Goal: Find specific page/section: Find specific page/section

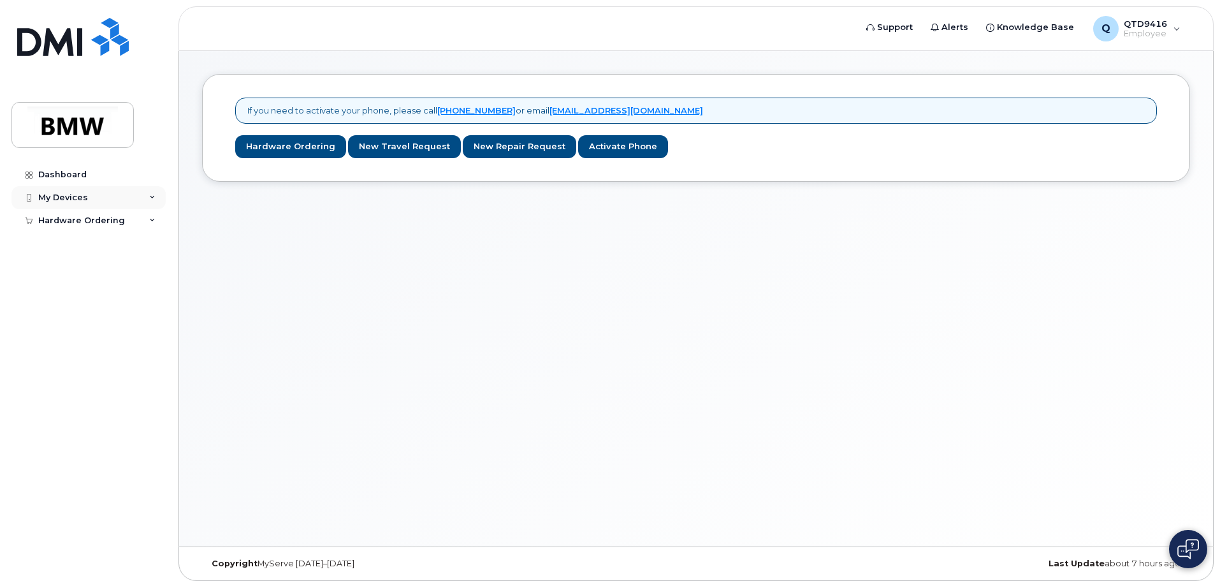
click at [156, 194] on div "My Devices" at bounding box center [88, 197] width 154 height 23
click at [83, 175] on div "Dashboard" at bounding box center [62, 175] width 48 height 10
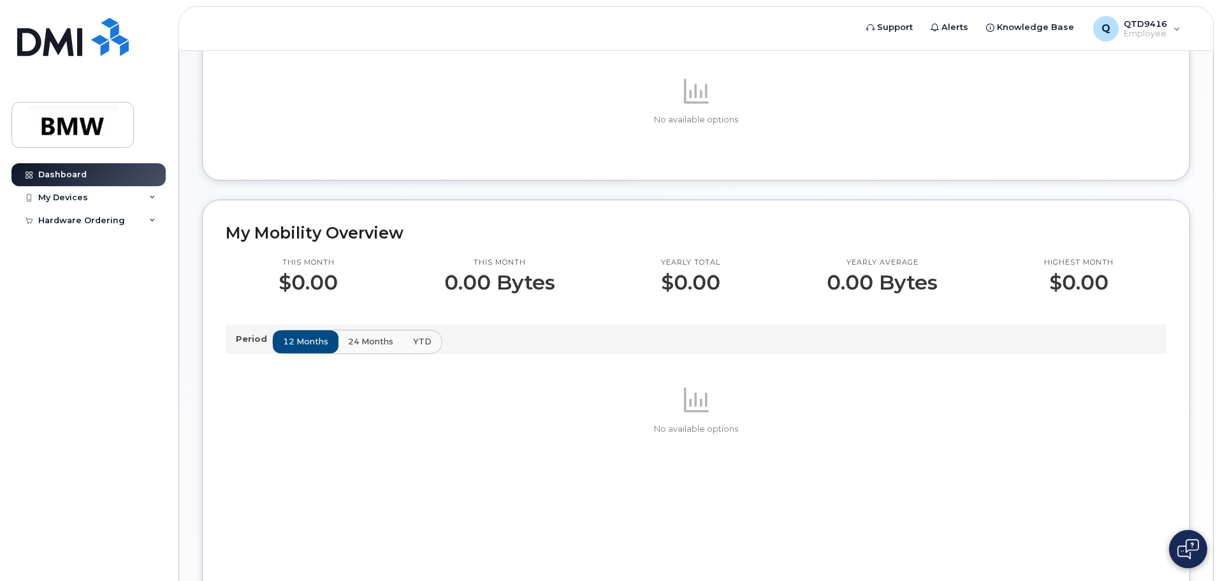
scroll to position [161, 0]
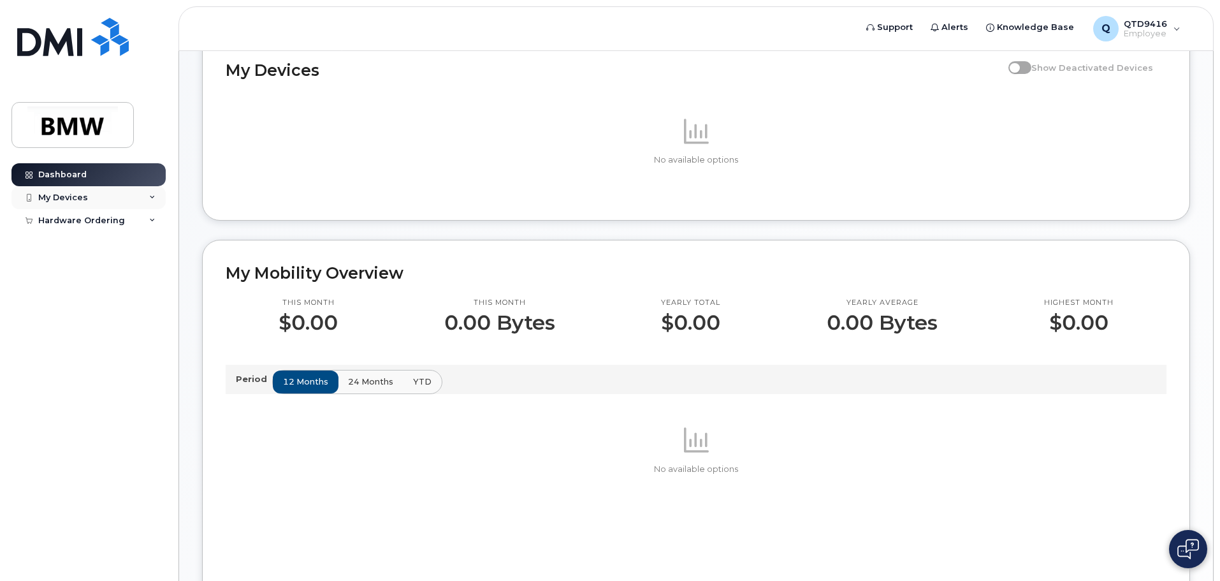
click at [157, 195] on div "My Devices" at bounding box center [88, 197] width 154 height 23
click at [56, 196] on div "My Devices" at bounding box center [63, 198] width 50 height 10
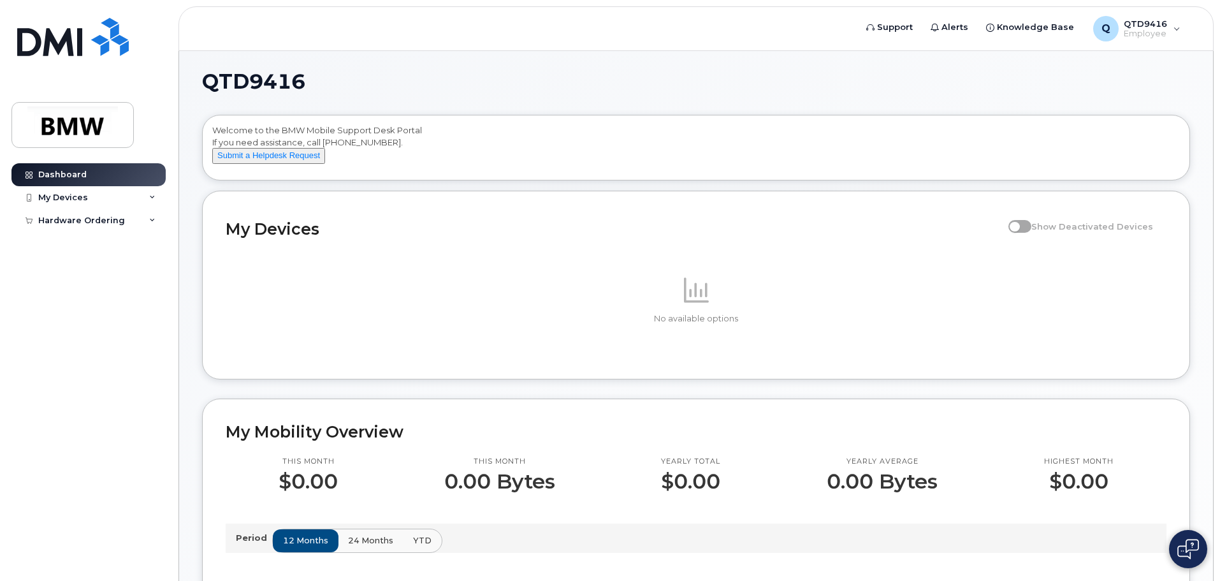
scroll to position [0, 0]
